Goal: Task Accomplishment & Management: Manage account settings

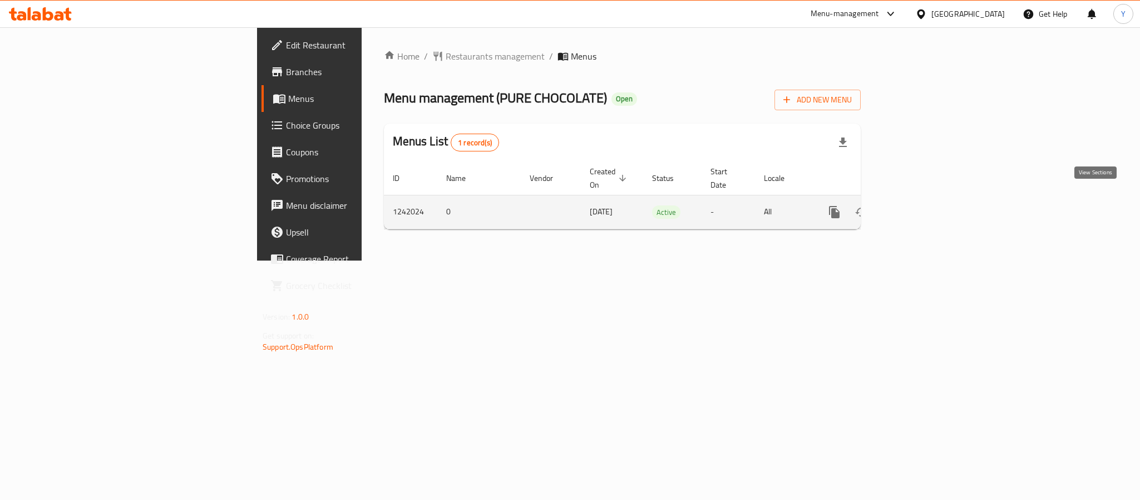
click at [928, 199] on link "enhanced table" at bounding box center [914, 212] width 27 height 27
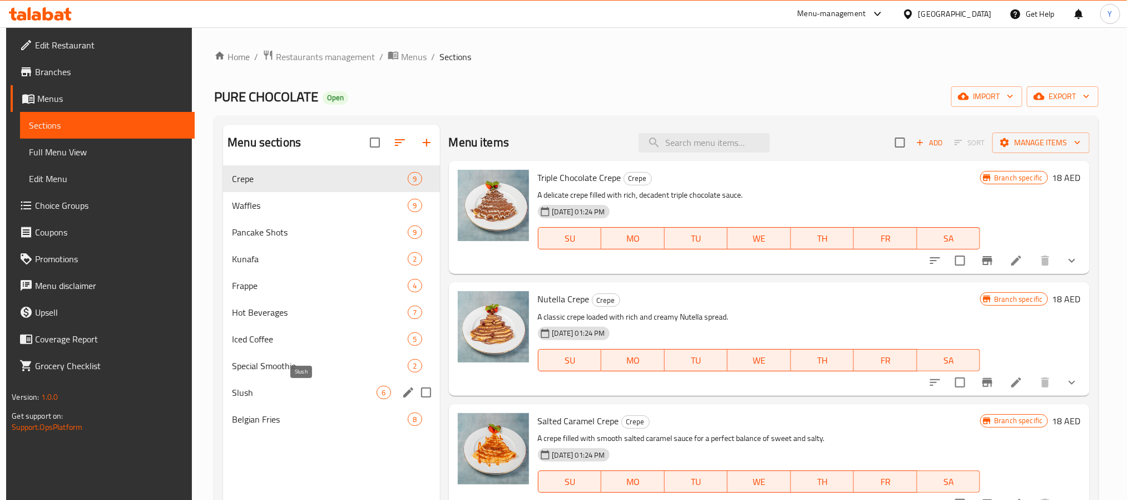
click at [279, 397] on span "Slush" at bounding box center [304, 392] width 145 height 13
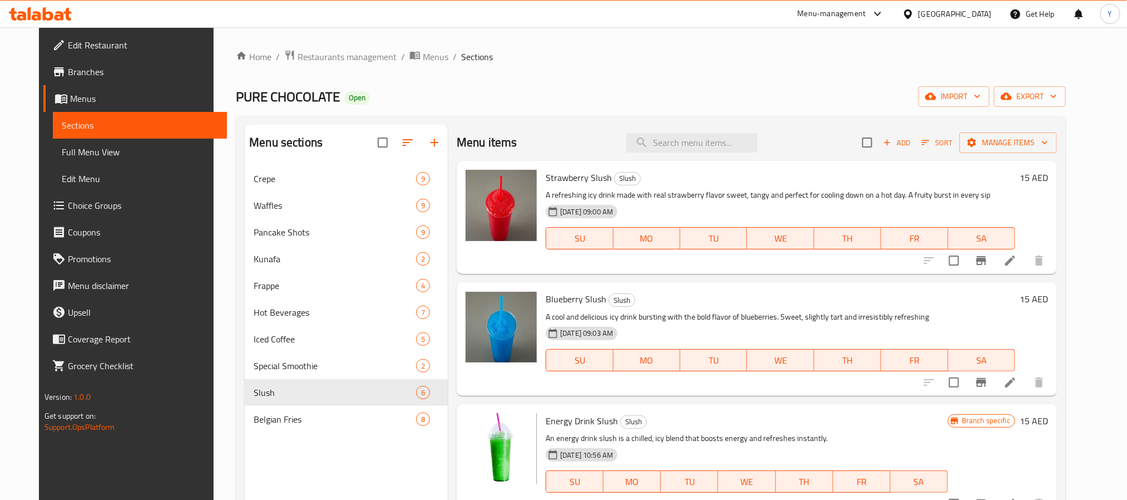
click at [547, 174] on span "Strawberry Slush" at bounding box center [579, 177] width 66 height 17
drag, startPoint x: 547, startPoint y: 174, endPoint x: 591, endPoint y: 179, distance: 44.2
click at [591, 179] on span "Strawberry Slush" at bounding box center [579, 177] width 66 height 17
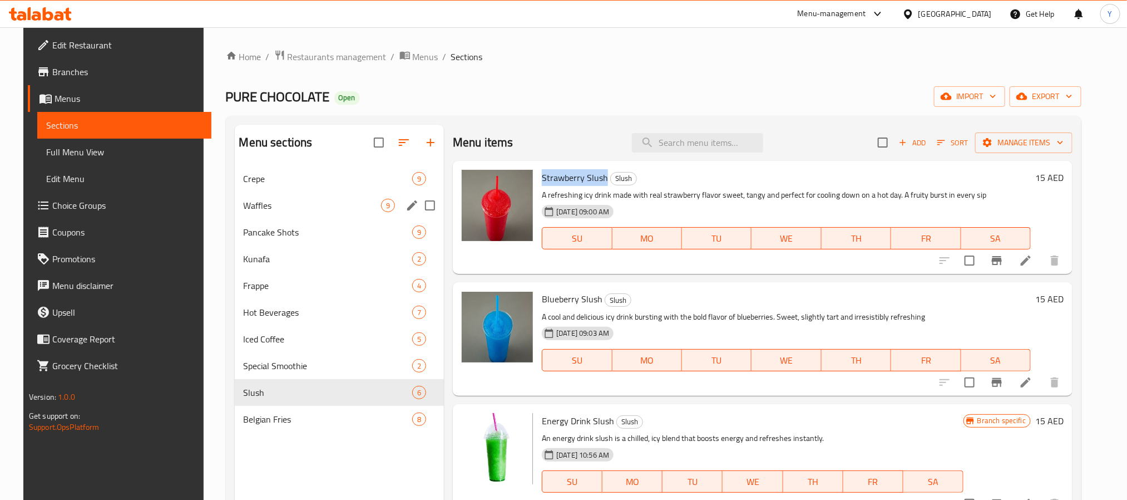
click at [305, 192] on div "Waffles 9" at bounding box center [340, 205] width 210 height 27
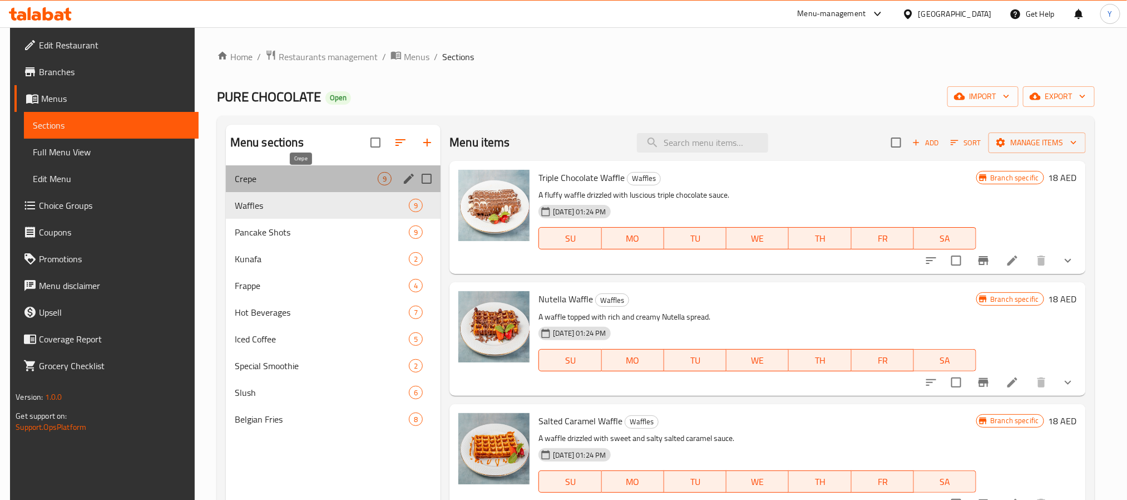
click at [304, 180] on span "Crepe" at bounding box center [306, 178] width 143 height 13
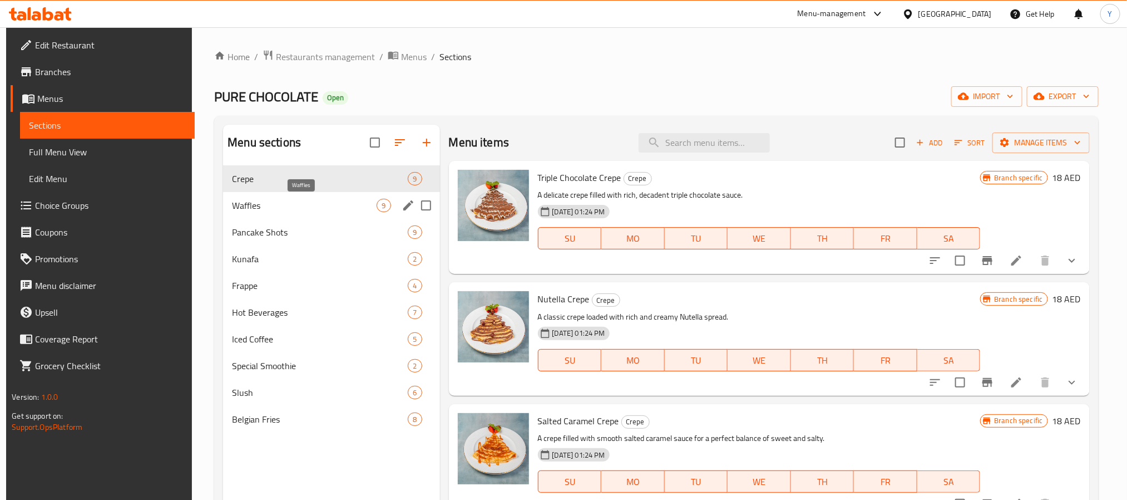
click at [323, 204] on span "Waffles" at bounding box center [304, 205] width 145 height 13
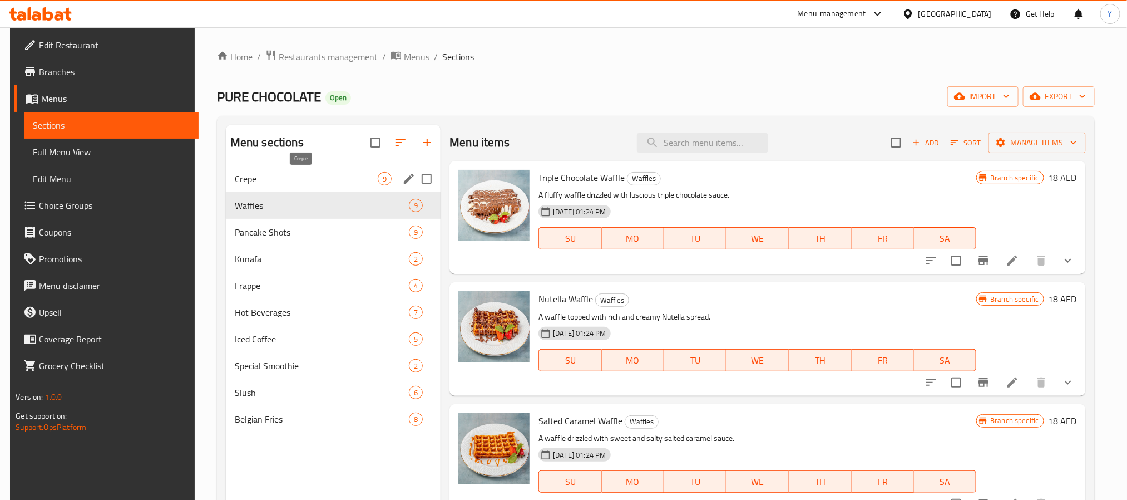
click at [286, 174] on span "Crepe" at bounding box center [306, 178] width 143 height 13
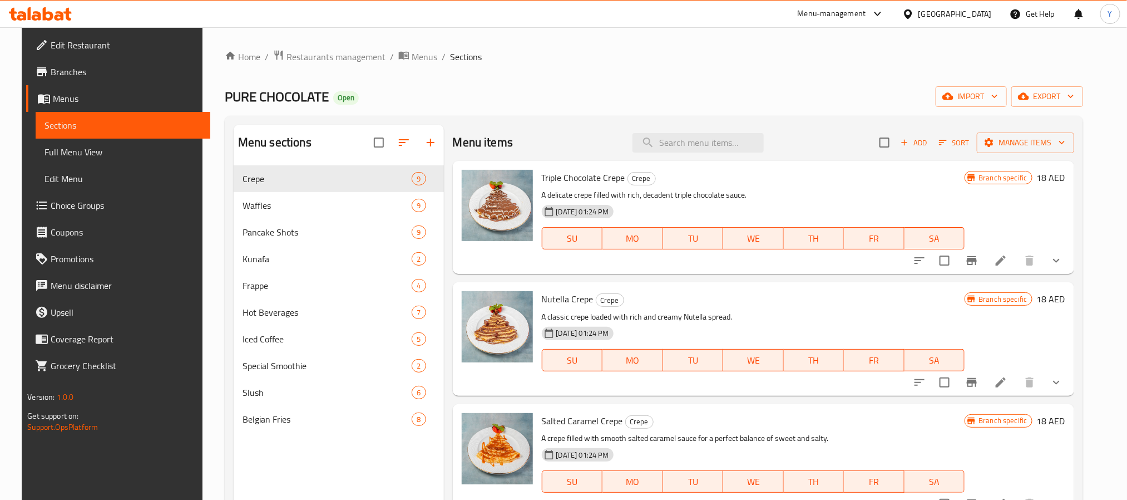
click at [546, 172] on span "Triple Chocolate Crepe" at bounding box center [583, 177] width 83 height 17
drag, startPoint x: 546, startPoint y: 172, endPoint x: 626, endPoint y: 162, distance: 80.7
click at [626, 162] on div "Triple Chocolate Crepe Crepe A delicate crepe filled with rich, decadent triple…" at bounding box center [763, 217] width 621 height 113
click at [985, 264] on button "Branch-specific-item" at bounding box center [972, 260] width 27 height 27
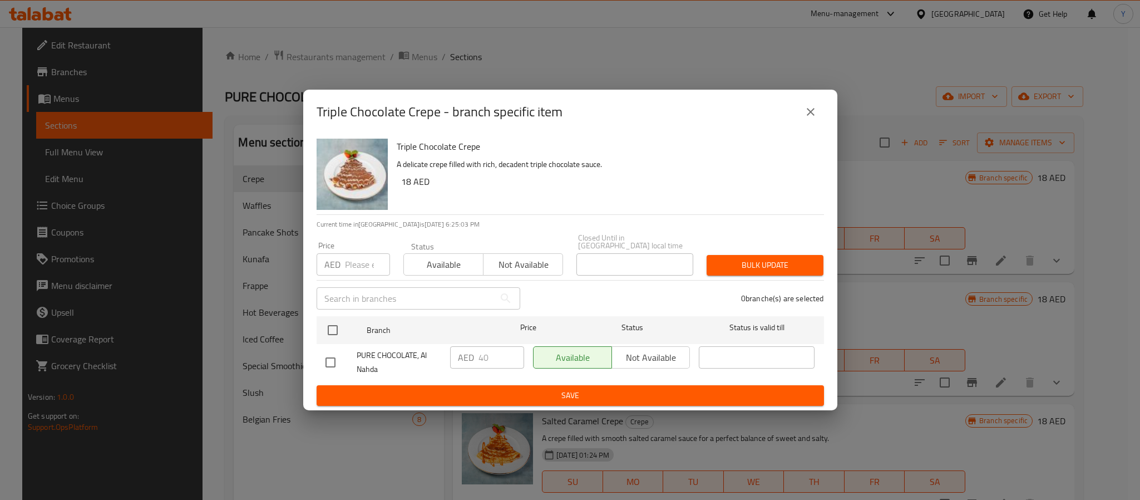
click at [804, 112] on icon "close" at bounding box center [810, 111] width 13 height 13
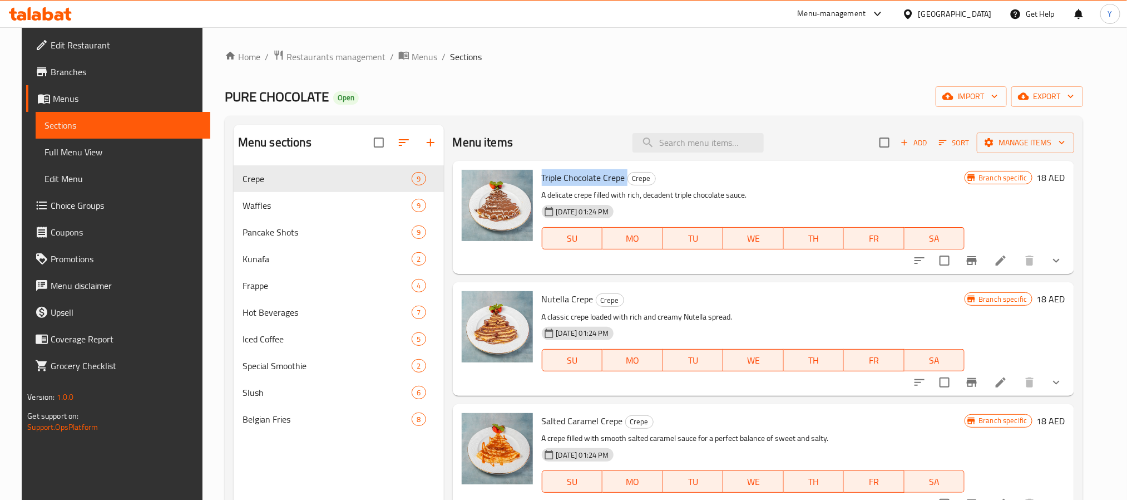
click at [63, 73] on span "Branches" at bounding box center [126, 71] width 150 height 13
